Goal: Check status: Check status

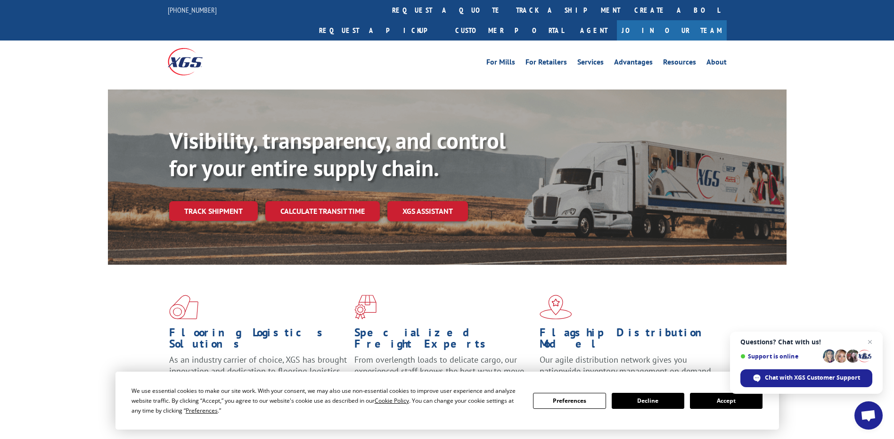
scroll to position [94, 0]
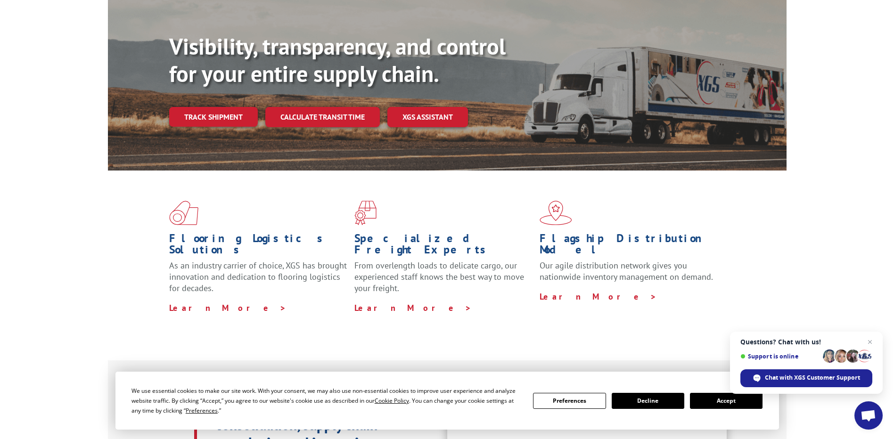
click at [718, 398] on button "Accept" at bounding box center [726, 401] width 73 height 16
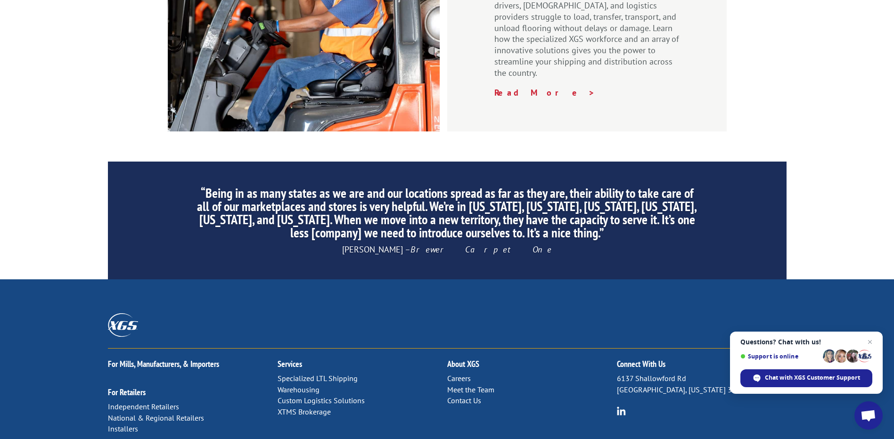
scroll to position [1425, 0]
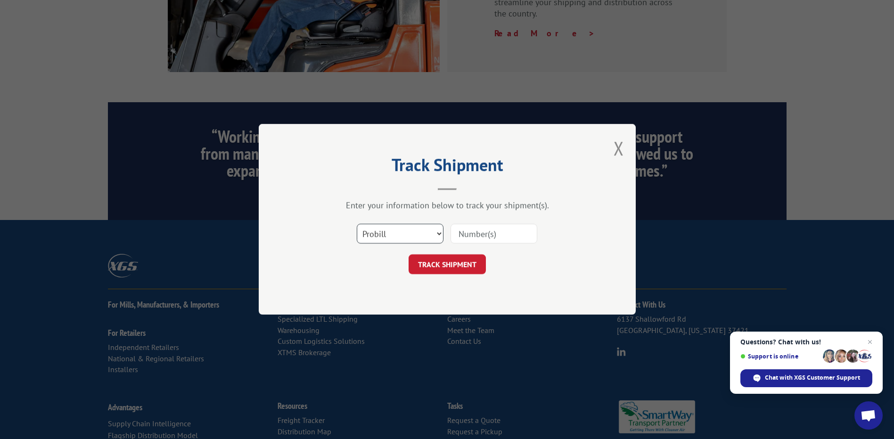
scroll to position [1284, 0]
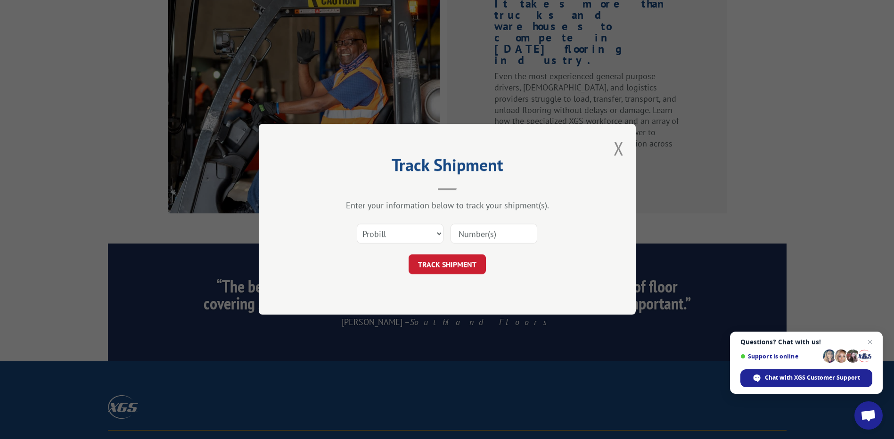
click at [466, 236] on input at bounding box center [493, 234] width 87 height 20
paste input "17695063"
type input "17695063"
click at [433, 260] on button "TRACK SHIPMENT" at bounding box center [446, 265] width 77 height 20
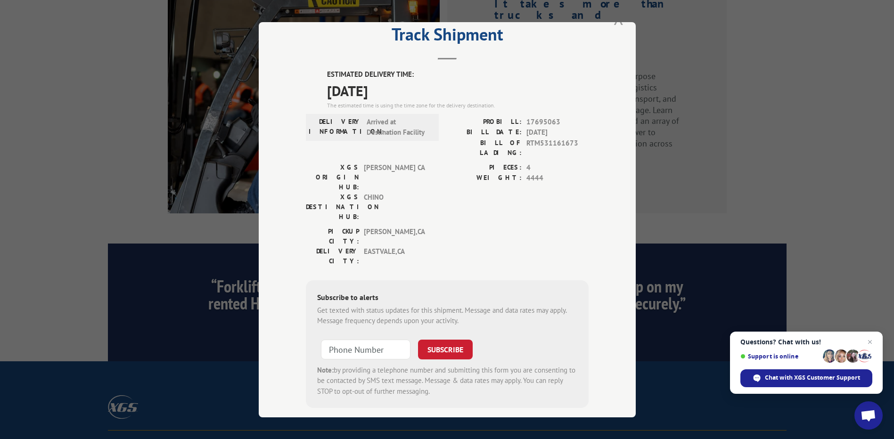
scroll to position [0, 0]
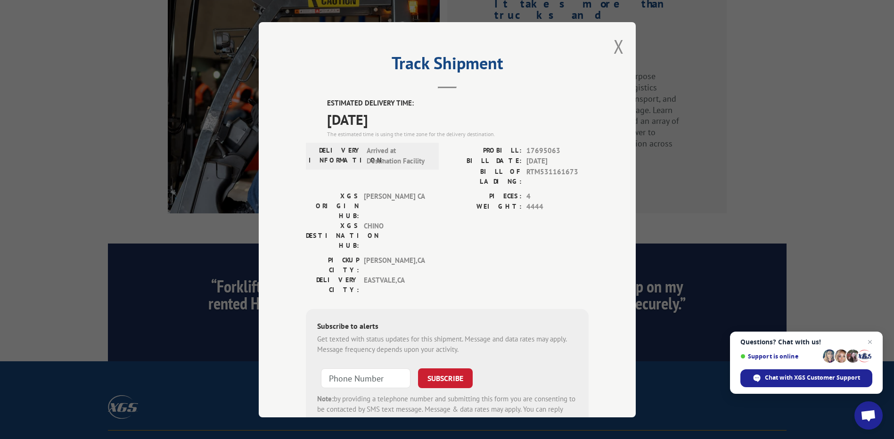
click at [605, 41] on div "Track Shipment ESTIMATED DELIVERY TIME: 10/14/2025 The estimated time is using …" at bounding box center [447, 219] width 377 height 395
click at [613, 42] on button "Close modal" at bounding box center [618, 46] width 10 height 25
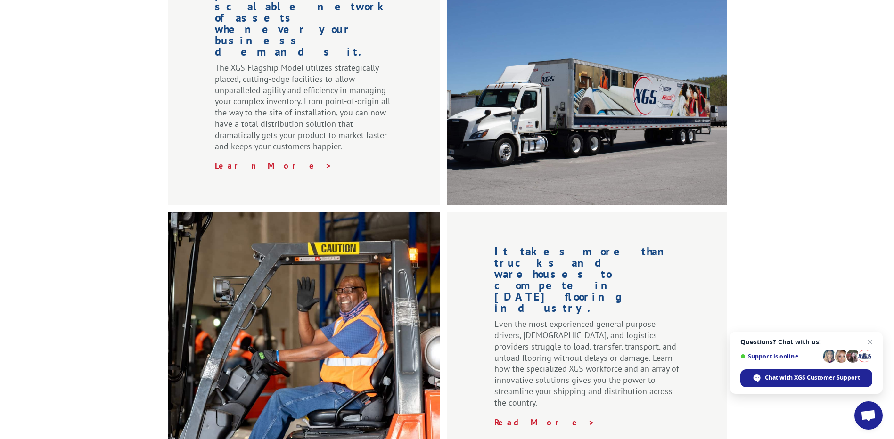
scroll to position [1366, 0]
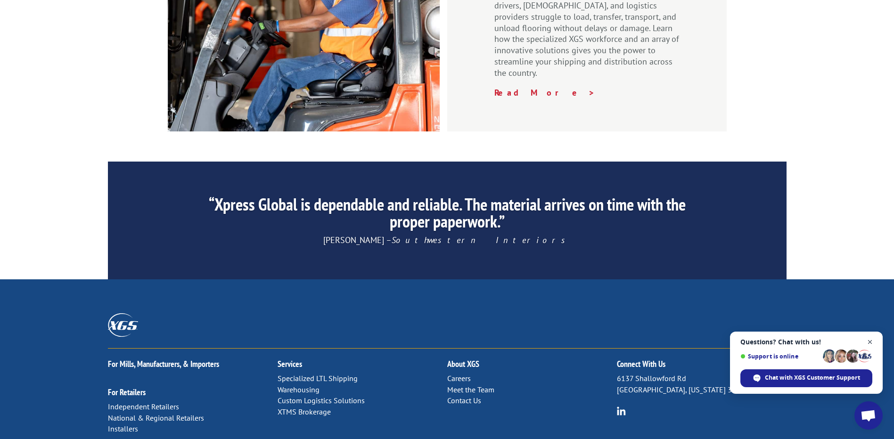
drag, startPoint x: 871, startPoint y: 337, endPoint x: 867, endPoint y: 340, distance: 5.1
click at [870, 337] on span "Close chat" at bounding box center [870, 342] width 12 height 12
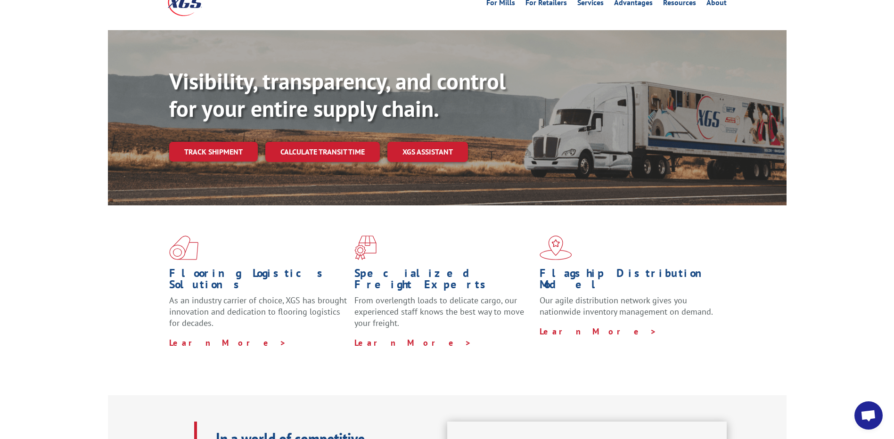
scroll to position [0, 0]
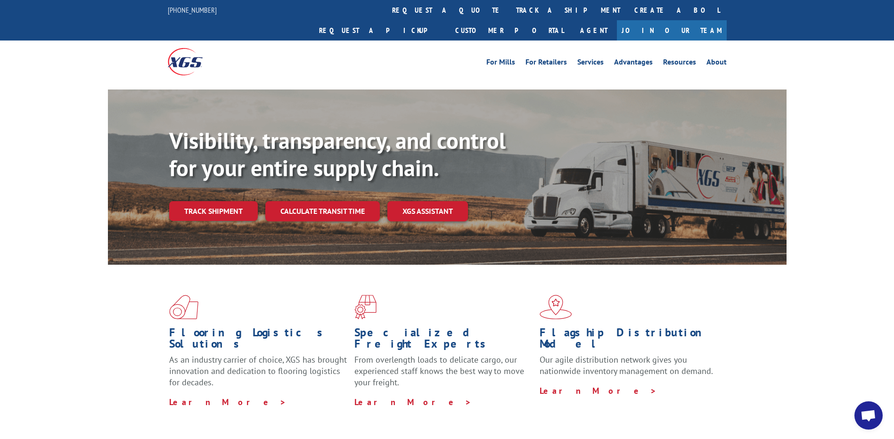
click at [184, 48] on img at bounding box center [185, 61] width 35 height 27
click at [617, 20] on link "Agent" at bounding box center [593, 30] width 46 height 20
